Goal: Information Seeking & Learning: Learn about a topic

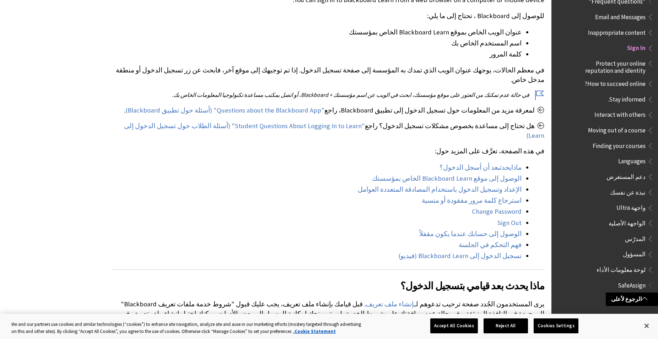
scroll to position [545, 0]
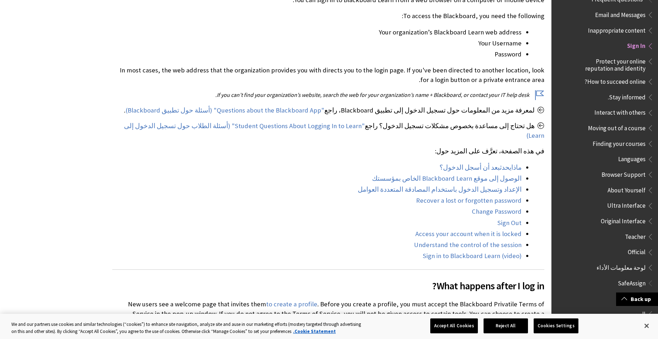
click at [630, 204] on span "Ultra Interface" at bounding box center [626, 205] width 38 height 10
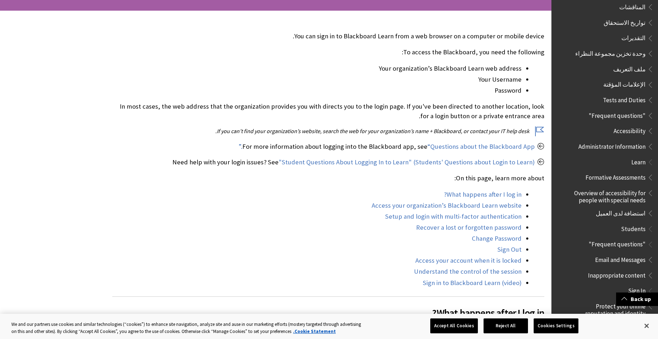
scroll to position [305, 0]
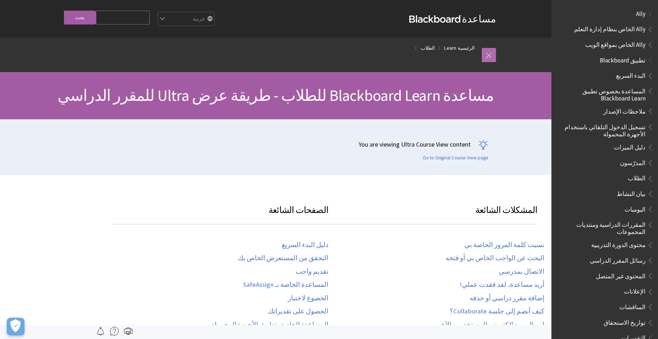
click at [486, 59] on link at bounding box center [489, 55] width 14 height 14
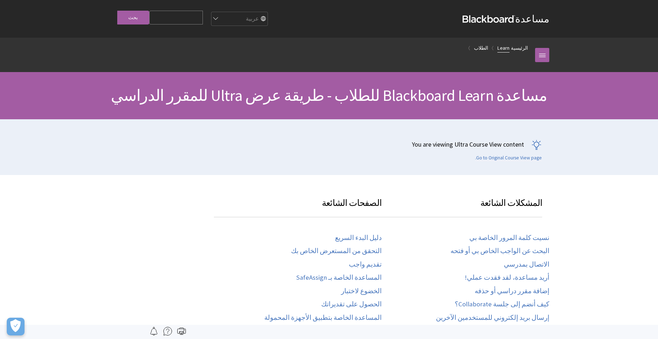
click at [509, 50] on link "Learn" at bounding box center [503, 48] width 12 height 9
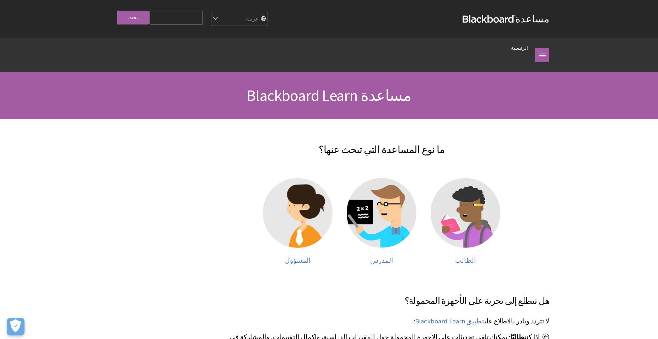
scroll to position [72, 0]
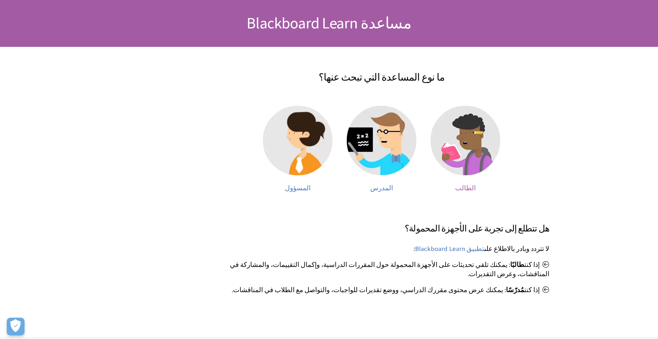
click at [453, 147] on img at bounding box center [465, 141] width 70 height 70
